Goal: Task Accomplishment & Management: Complete application form

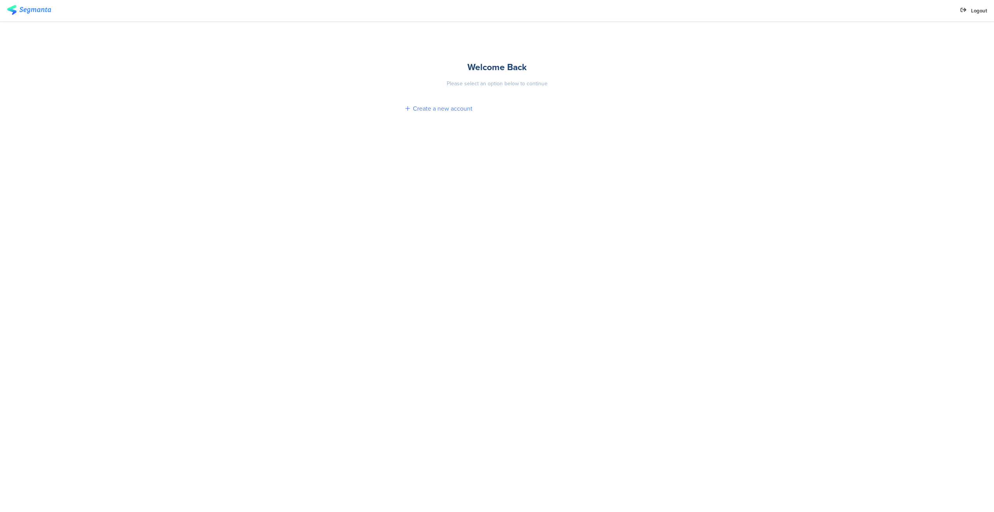
click at [426, 107] on div "Create a new account" at bounding box center [443, 108] width 60 height 9
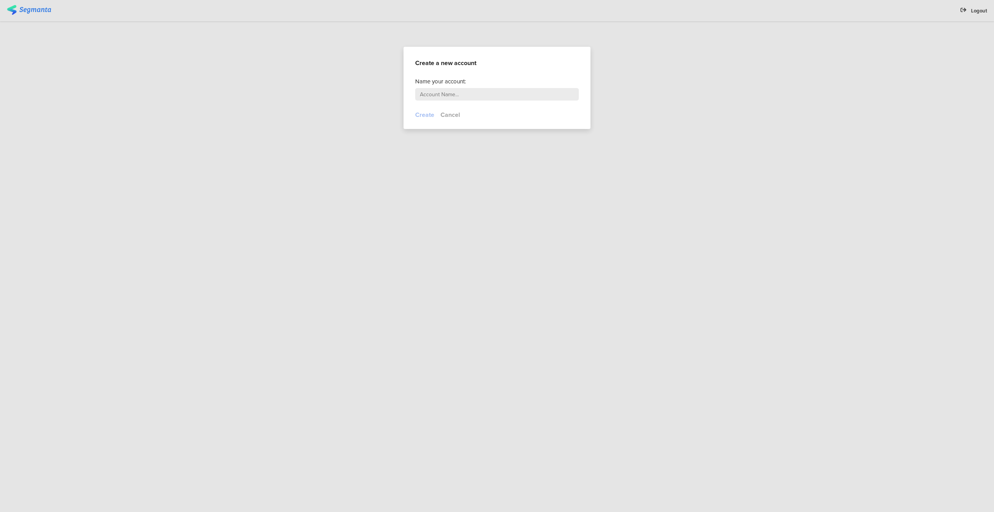
click at [344, 104] on div at bounding box center [497, 256] width 994 height 512
click at [42, 12] on div at bounding box center [497, 256] width 994 height 512
click at [4, 11] on div at bounding box center [497, 256] width 994 height 512
click at [454, 116] on button "Cancel" at bounding box center [449, 114] width 19 height 9
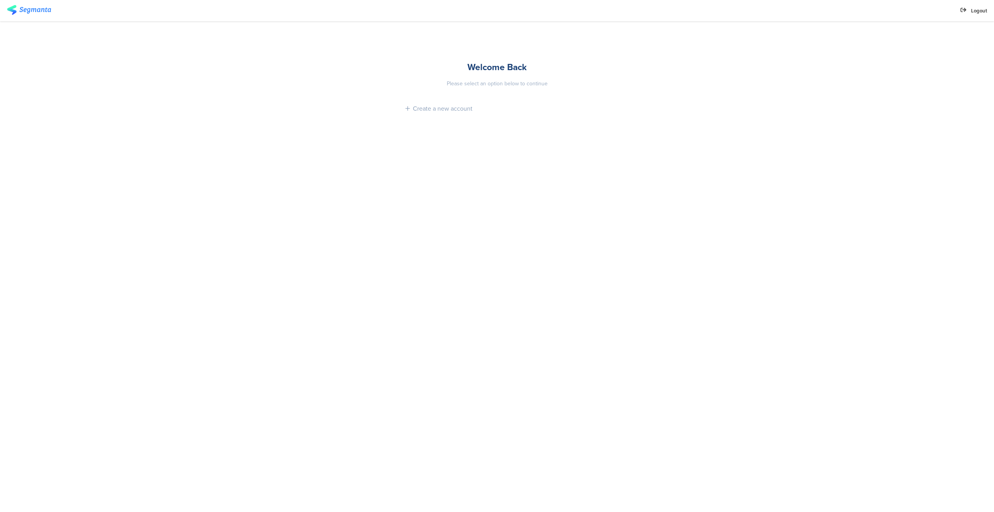
click at [30, 9] on img at bounding box center [29, 10] width 44 height 10
click at [457, 109] on div "Create a new account" at bounding box center [443, 108] width 60 height 9
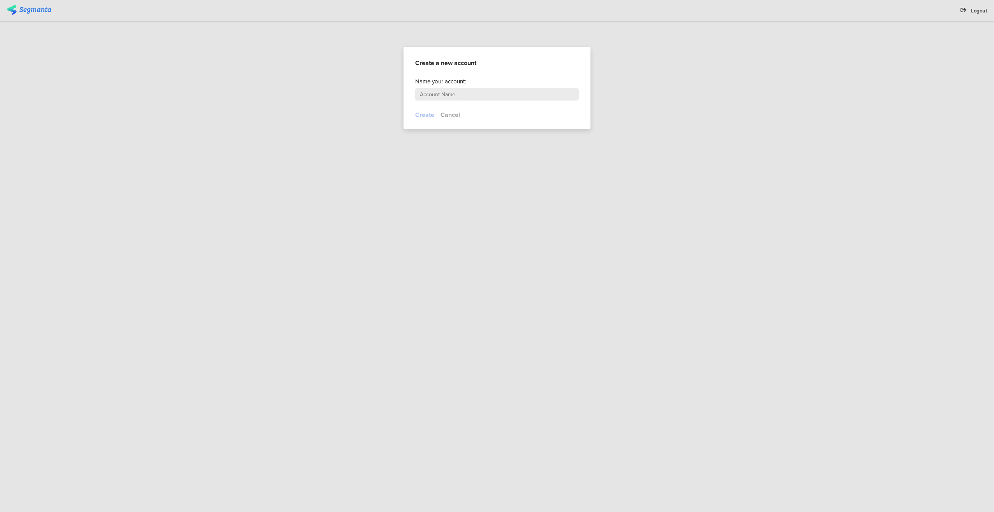
click at [456, 92] on input "text" at bounding box center [497, 94] width 164 height 12
click at [428, 114] on div at bounding box center [424, 114] width 19 height 9
click at [39, 9] on div at bounding box center [497, 256] width 994 height 512
